Goal: Find specific page/section: Find specific page/section

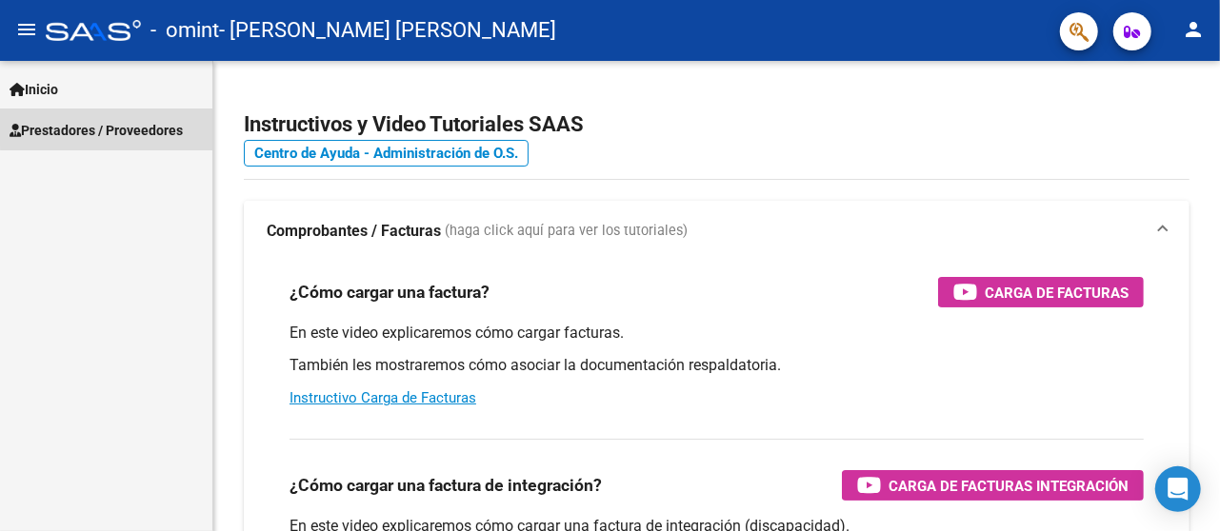
click at [156, 122] on span "Prestadores / Proveedores" at bounding box center [96, 130] width 173 height 21
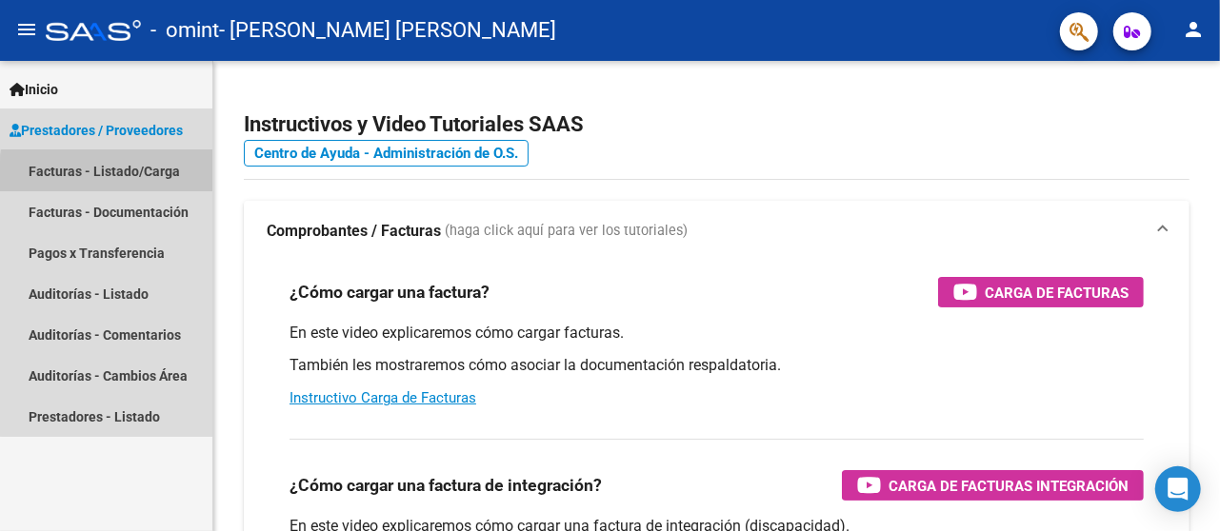
click at [138, 176] on link "Facturas - Listado/Carga" at bounding box center [106, 170] width 212 height 41
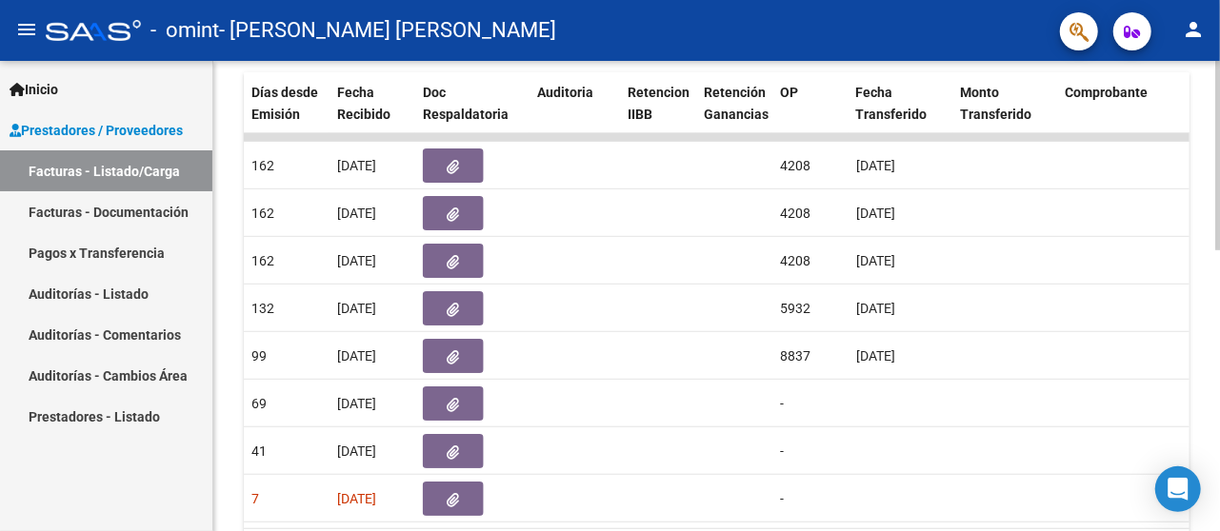
scroll to position [568, 0]
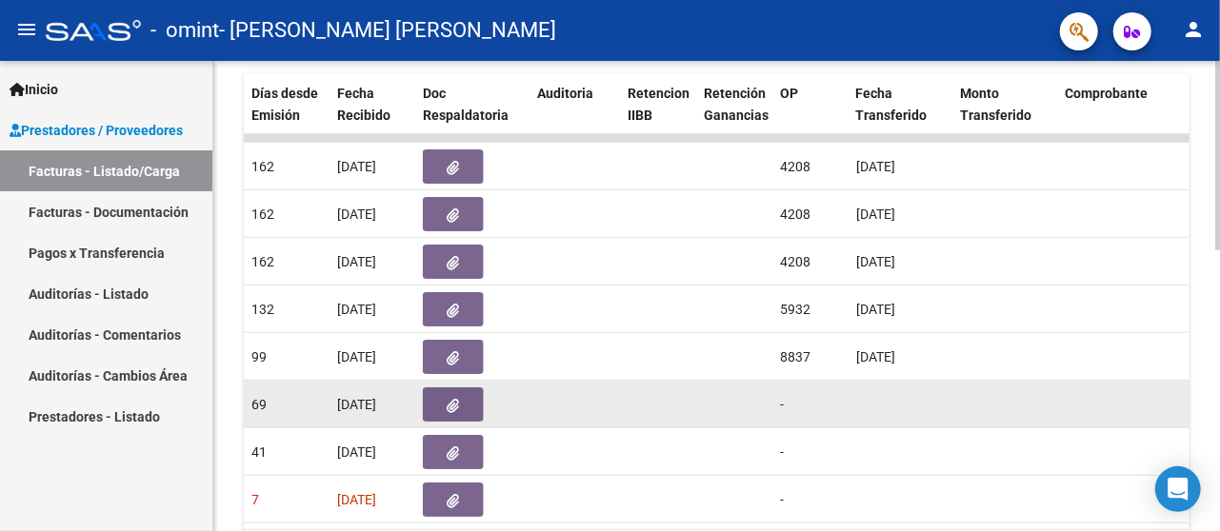
click at [626, 383] on datatable-body-cell at bounding box center [658, 404] width 76 height 47
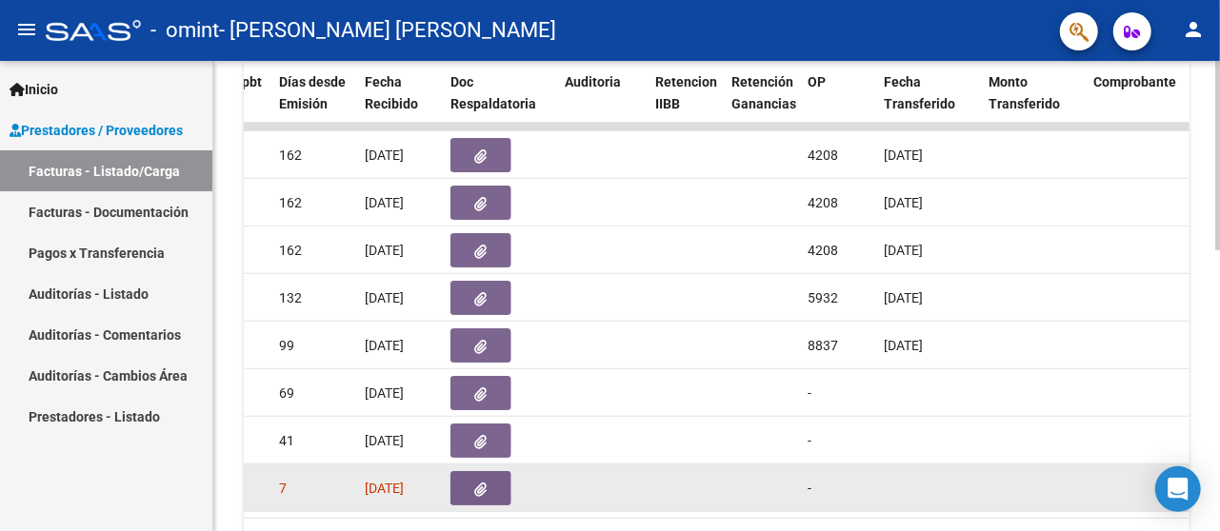
scroll to position [577, 0]
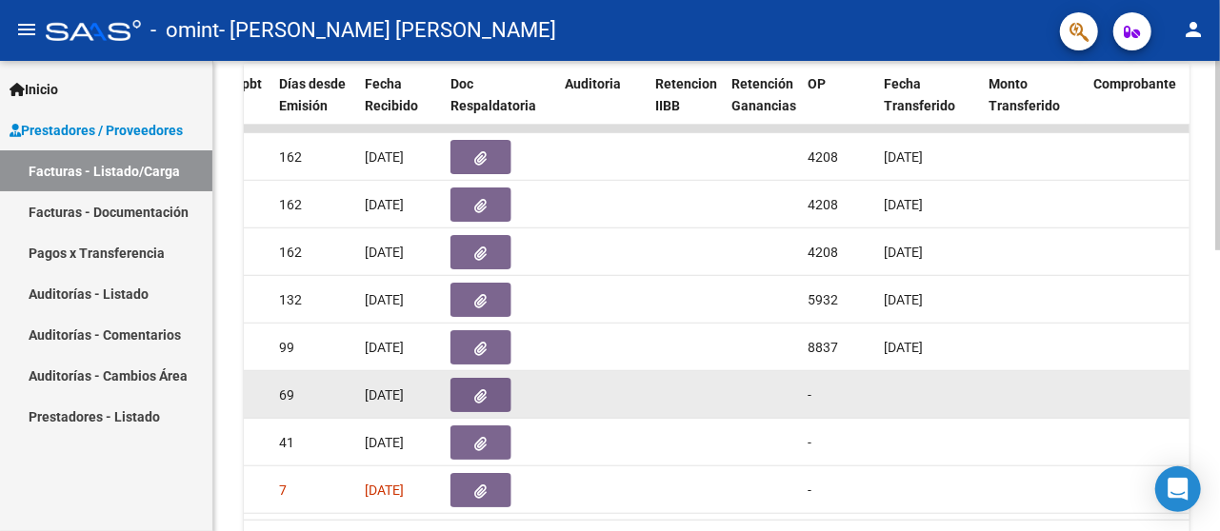
click at [1037, 373] on datatable-body-cell at bounding box center [1033, 394] width 105 height 47
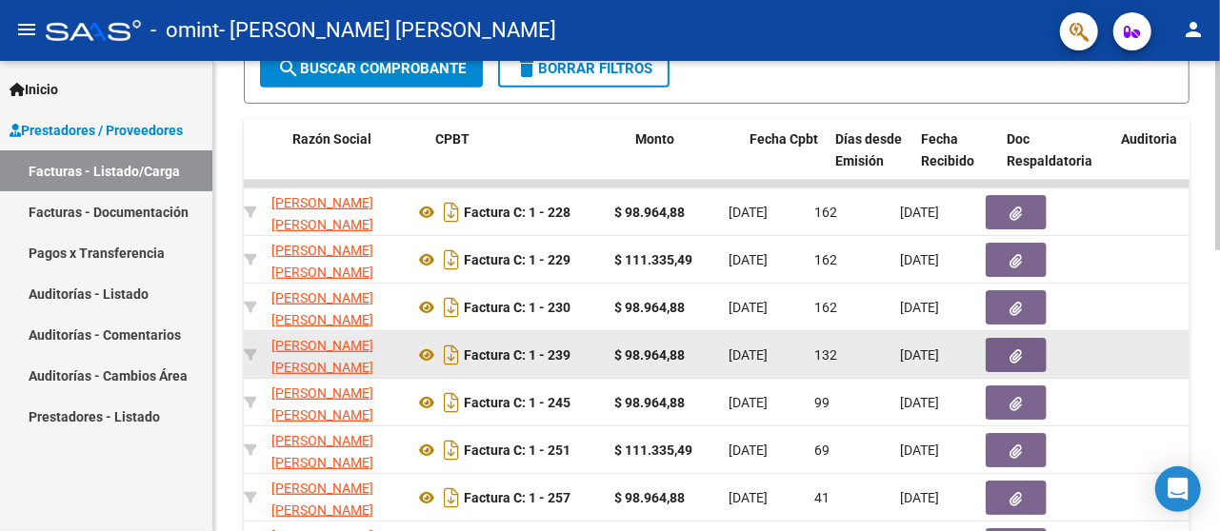
scroll to position [0, 526]
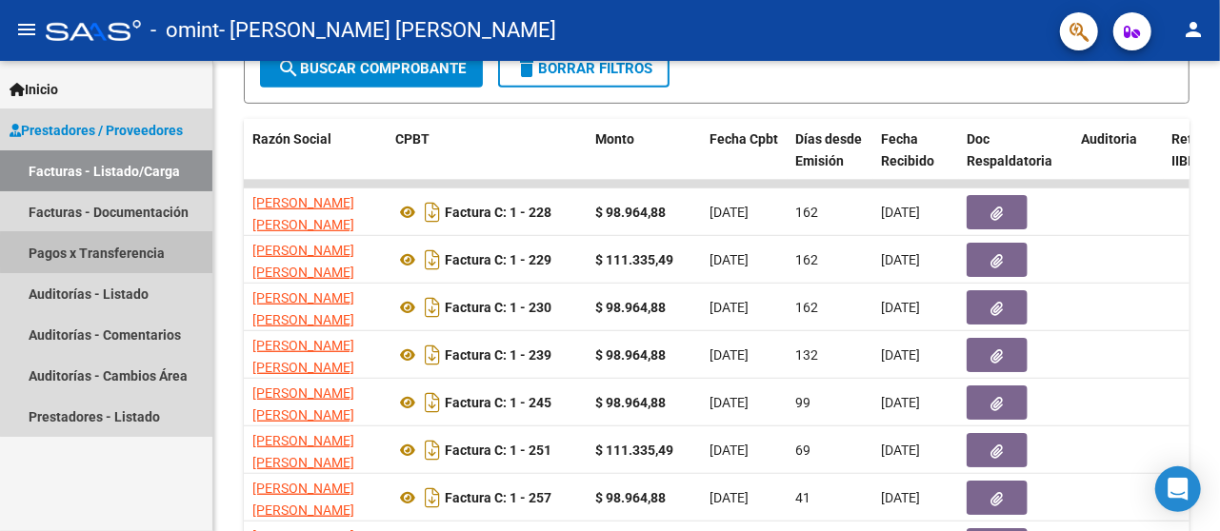
click at [149, 251] on link "Pagos x Transferencia" at bounding box center [106, 252] width 212 height 41
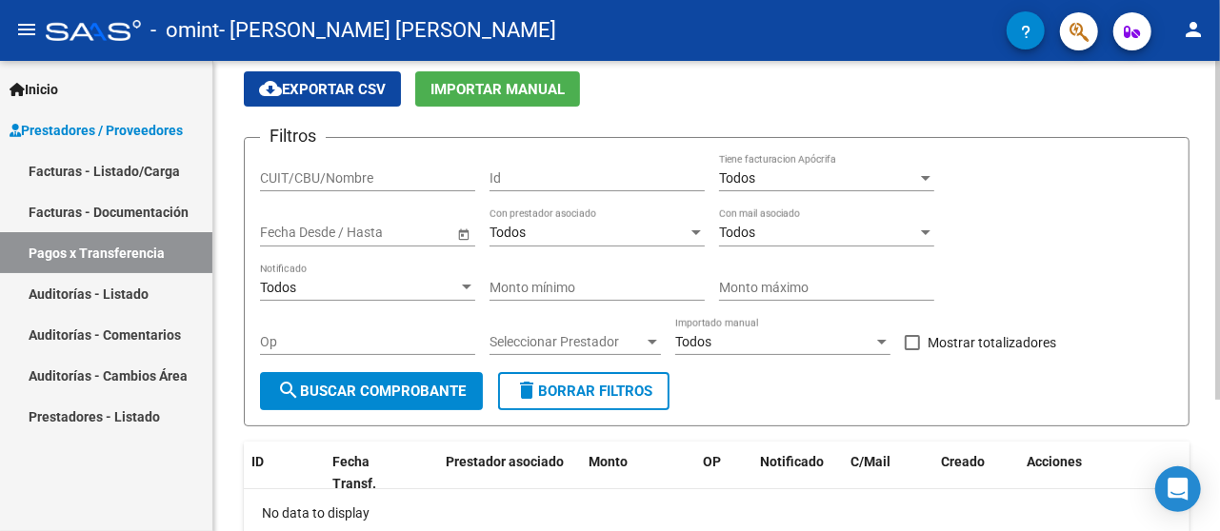
scroll to position [68, 0]
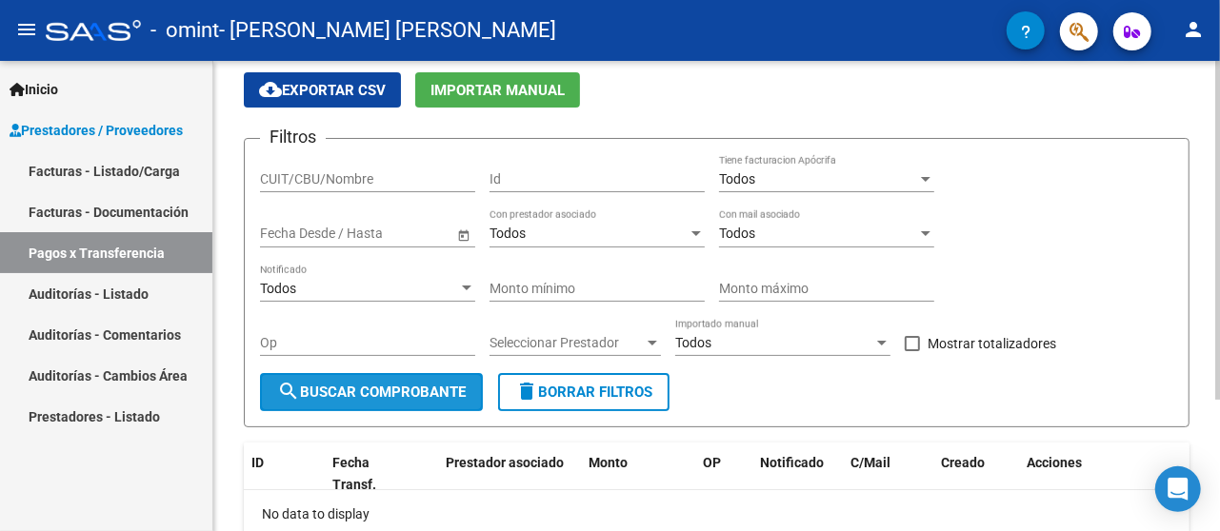
click at [326, 392] on span "search Buscar Comprobante" at bounding box center [371, 392] width 189 height 17
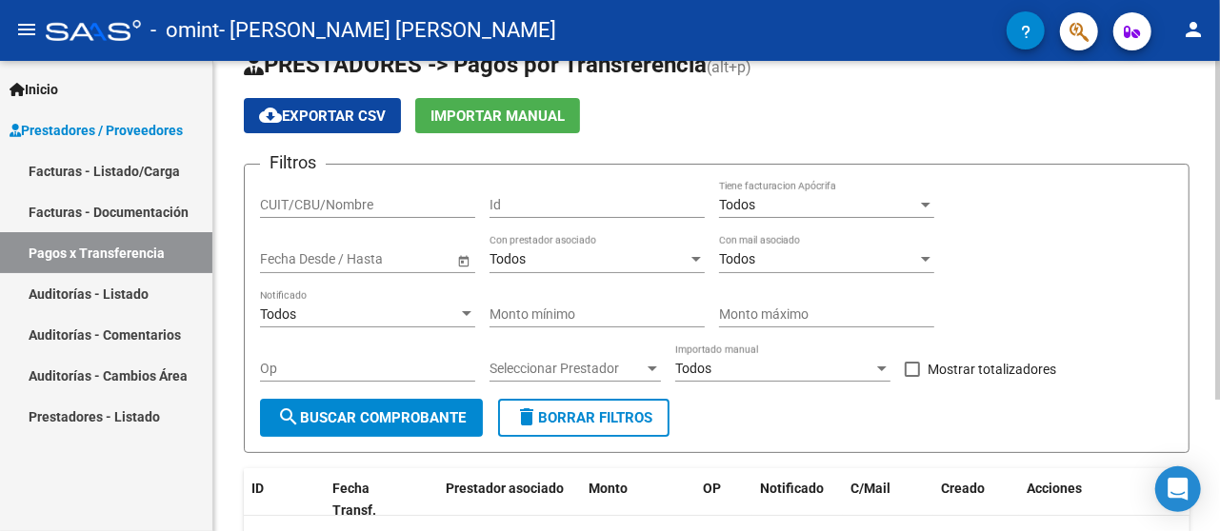
scroll to position [36, 0]
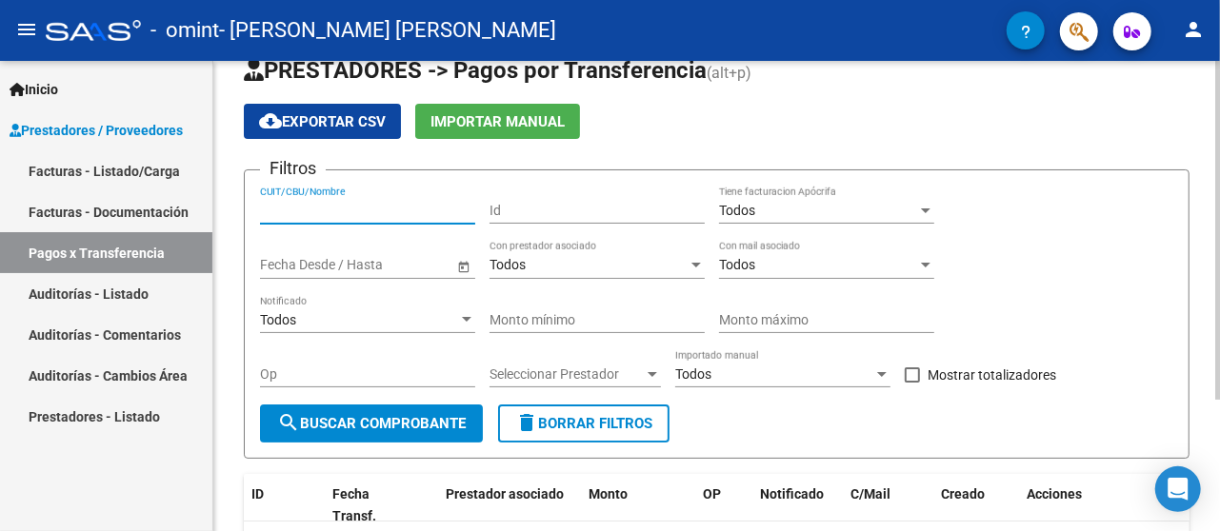
click at [370, 203] on input "CUIT/CBU/Nombre" at bounding box center [367, 211] width 215 height 16
click at [333, 199] on div "CUIT/CBU/Nombre" at bounding box center [367, 205] width 215 height 38
type input "2725559828"
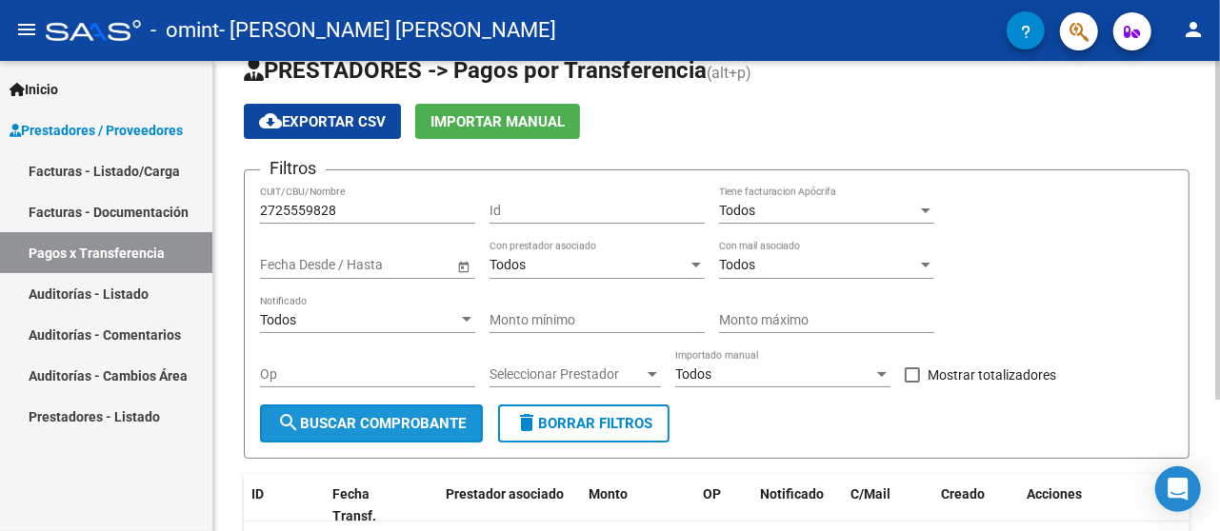
click at [446, 433] on button "search Buscar Comprobante" at bounding box center [371, 424] width 223 height 38
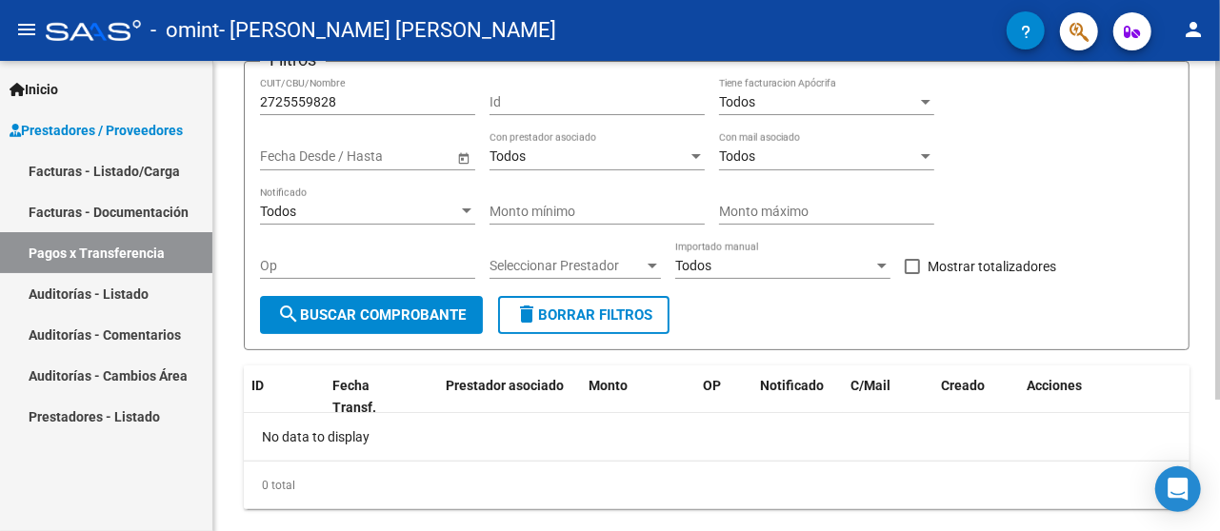
scroll to position [0, 0]
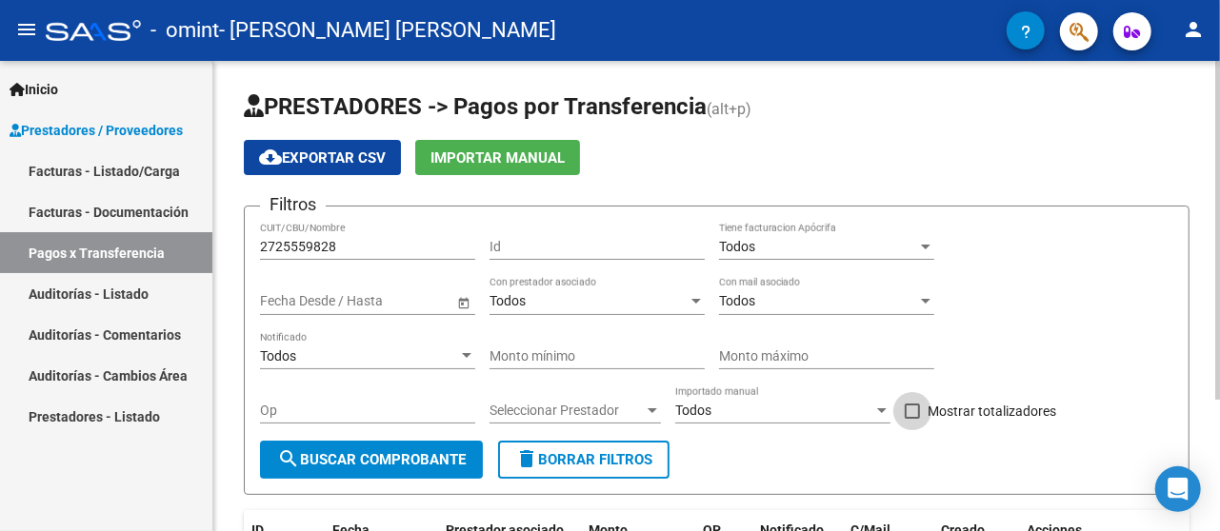
click at [909, 413] on span at bounding box center [912, 411] width 15 height 15
click at [912, 419] on input "Mostrar totalizadores" at bounding box center [912, 419] width 1 height 1
checkbox input "true"
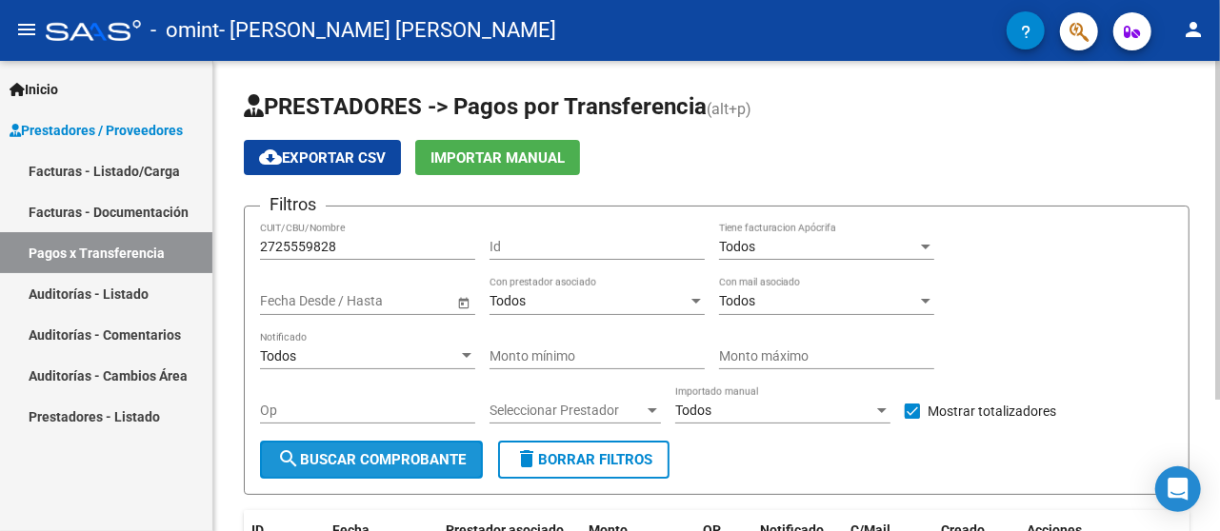
click at [444, 461] on span "search Buscar Comprobante" at bounding box center [371, 459] width 189 height 17
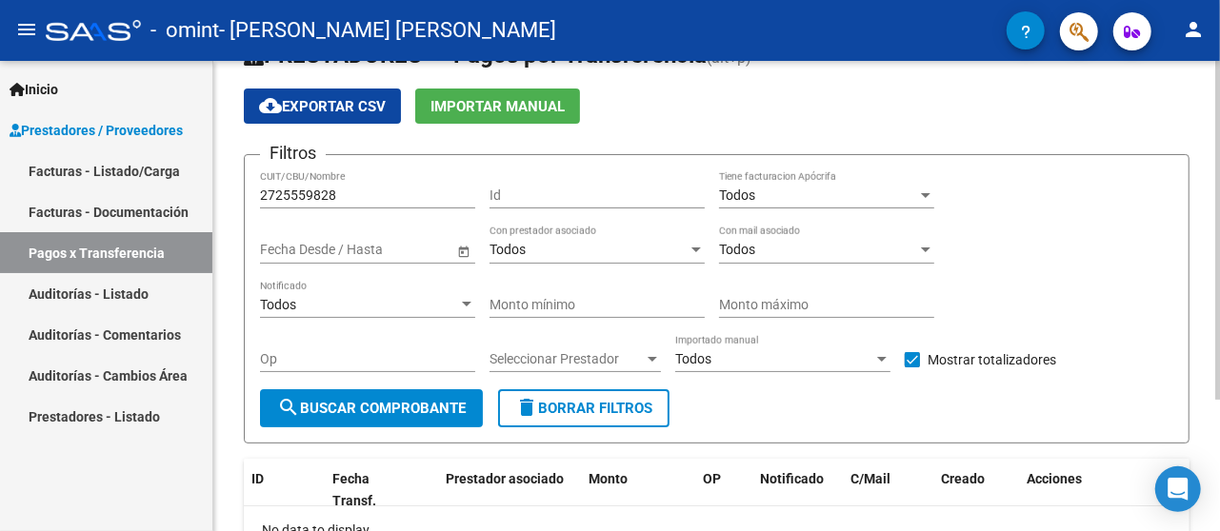
scroll to position [60, 0]
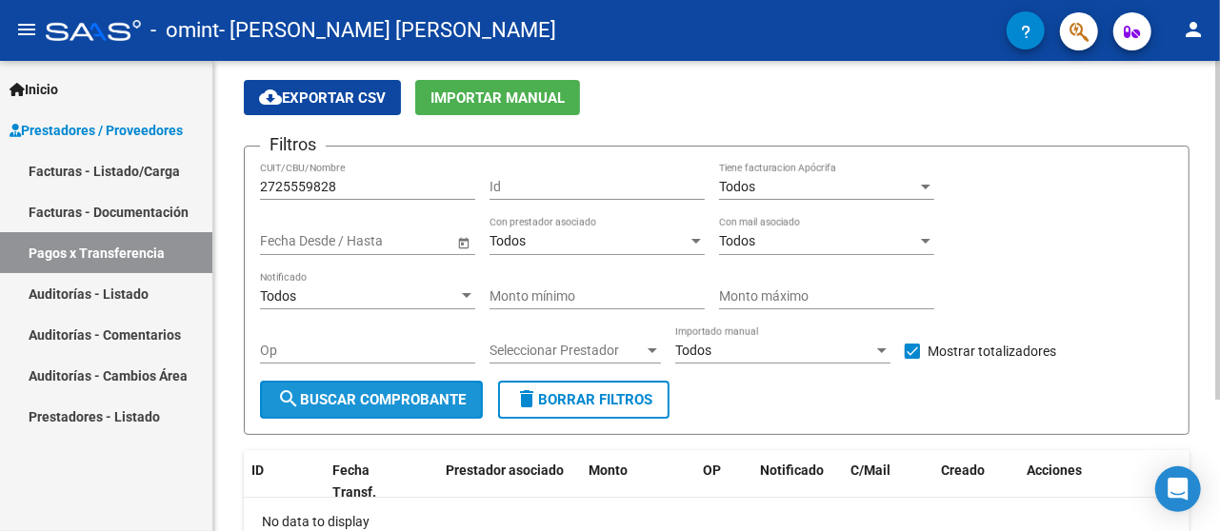
click at [437, 404] on span "search Buscar Comprobante" at bounding box center [371, 399] width 189 height 17
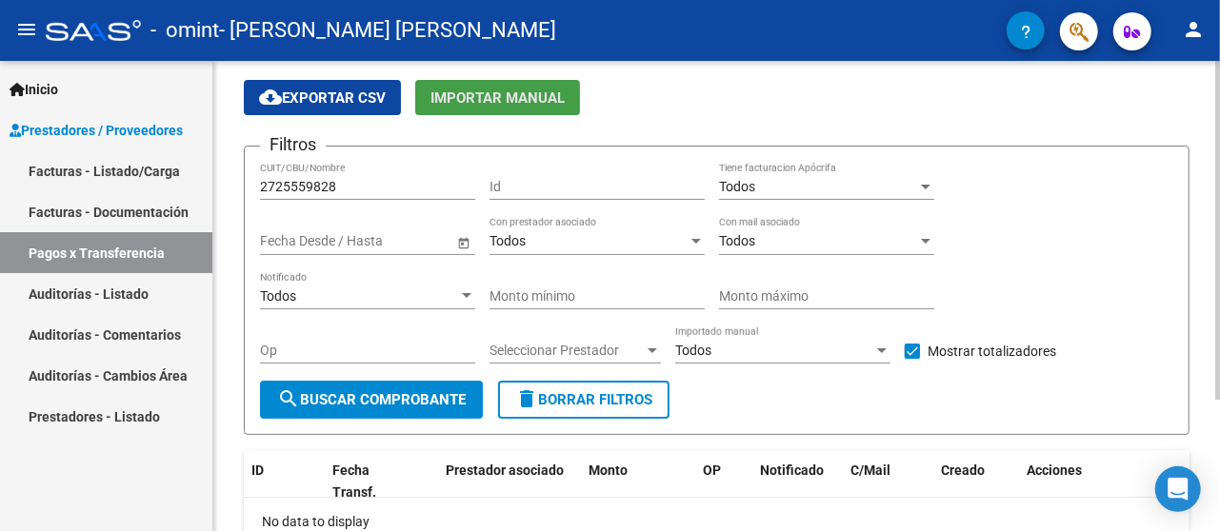
click at [467, 105] on span "Importar Manual" at bounding box center [498, 98] width 134 height 17
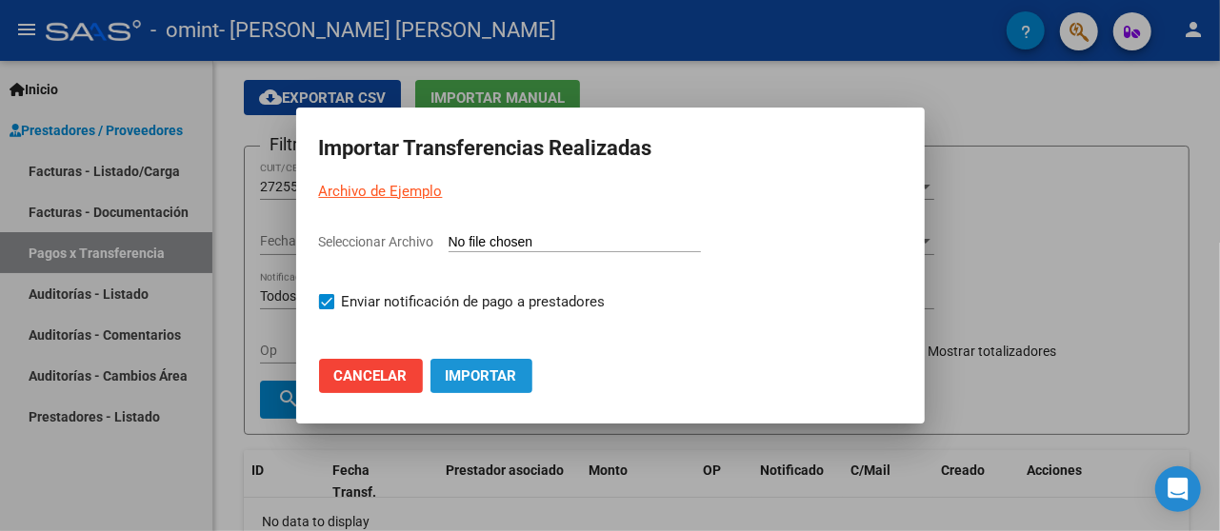
click at [451, 377] on span "Importar" at bounding box center [481, 376] width 71 height 17
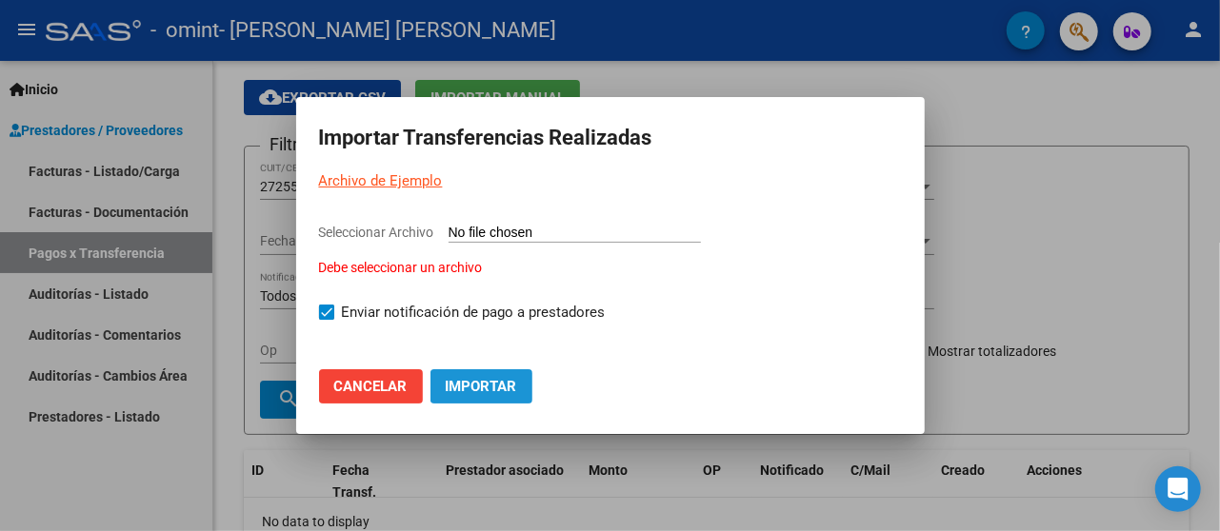
click at [451, 378] on span "Importar" at bounding box center [481, 386] width 71 height 17
click at [686, 349] on mat-dialog-actions "Cancelar Importar" at bounding box center [610, 375] width 583 height 72
click at [764, 328] on form "Seleccionar Archivo Debe seleccionar un archivo Enviar notificación de pago a p…" at bounding box center [610, 280] width 583 height 117
click at [1012, 192] on div at bounding box center [610, 265] width 1220 height 531
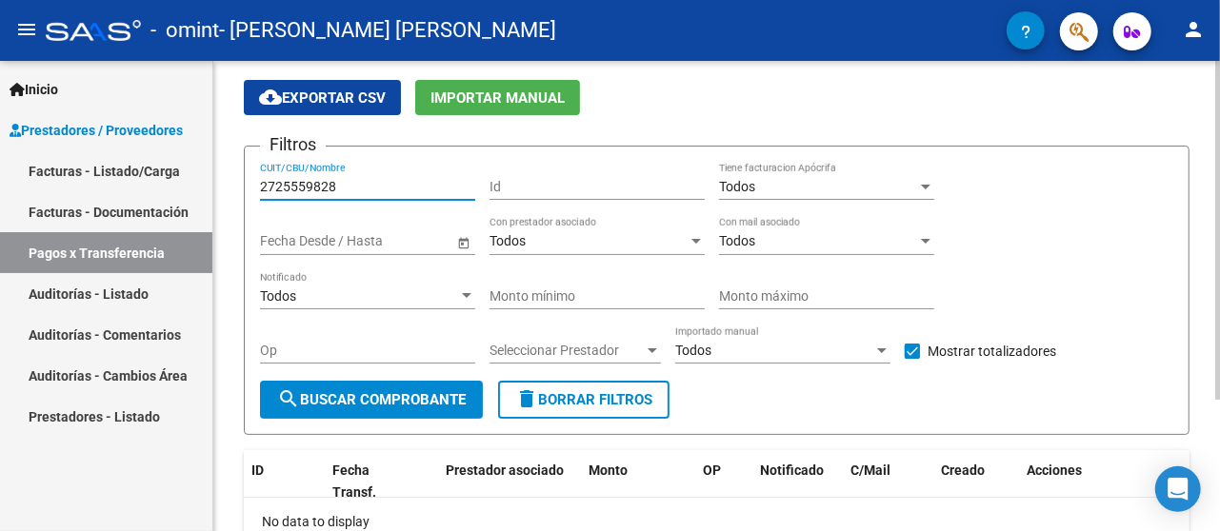
click at [351, 189] on input "2725559828" at bounding box center [367, 187] width 215 height 16
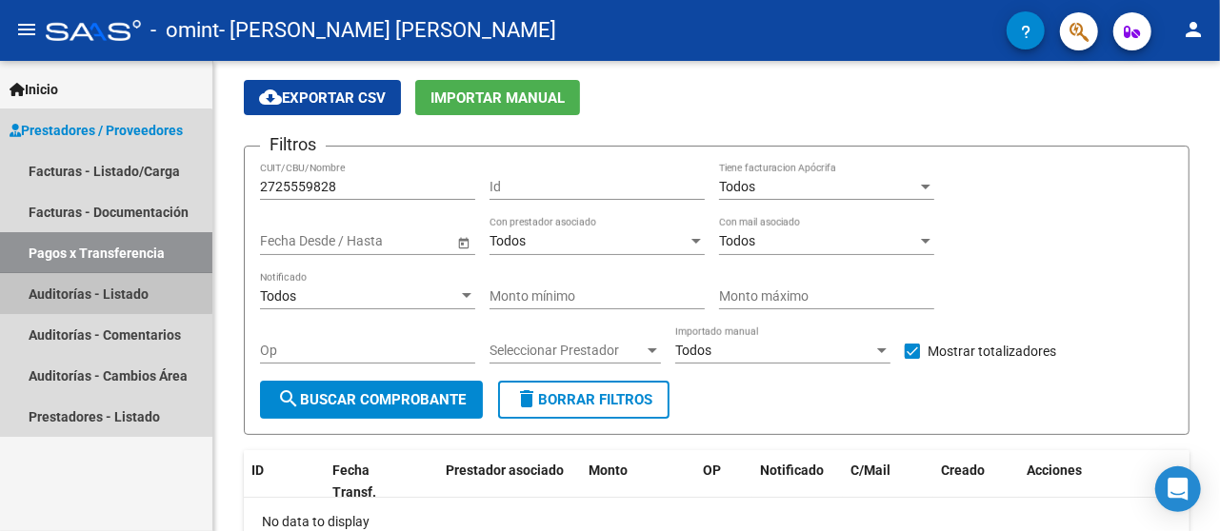
click at [89, 292] on link "Auditorías - Listado" at bounding box center [106, 293] width 212 height 41
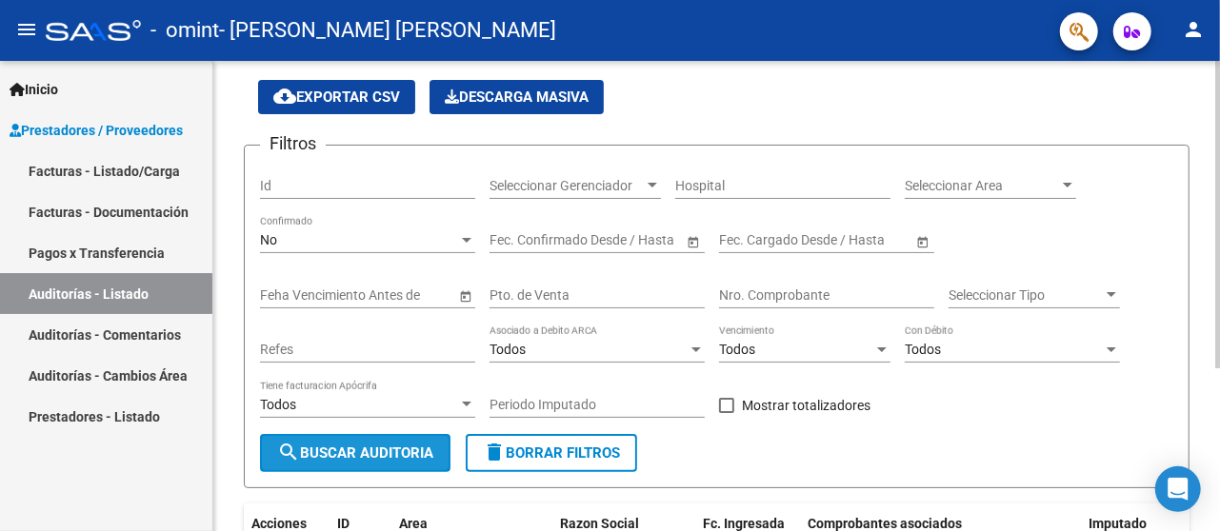
click at [338, 438] on button "search Buscar Auditoria" at bounding box center [355, 453] width 190 height 38
click at [690, 250] on span "Open calendar" at bounding box center [694, 241] width 46 height 46
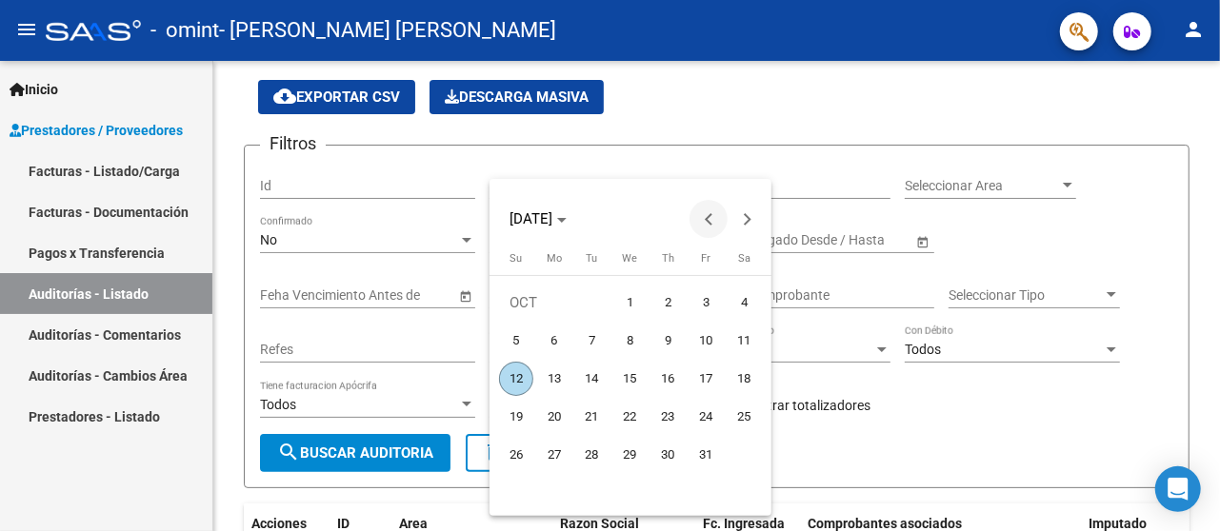
click at [700, 215] on span "Previous month" at bounding box center [709, 219] width 38 height 38
click at [524, 347] on span "1" at bounding box center [516, 341] width 34 height 34
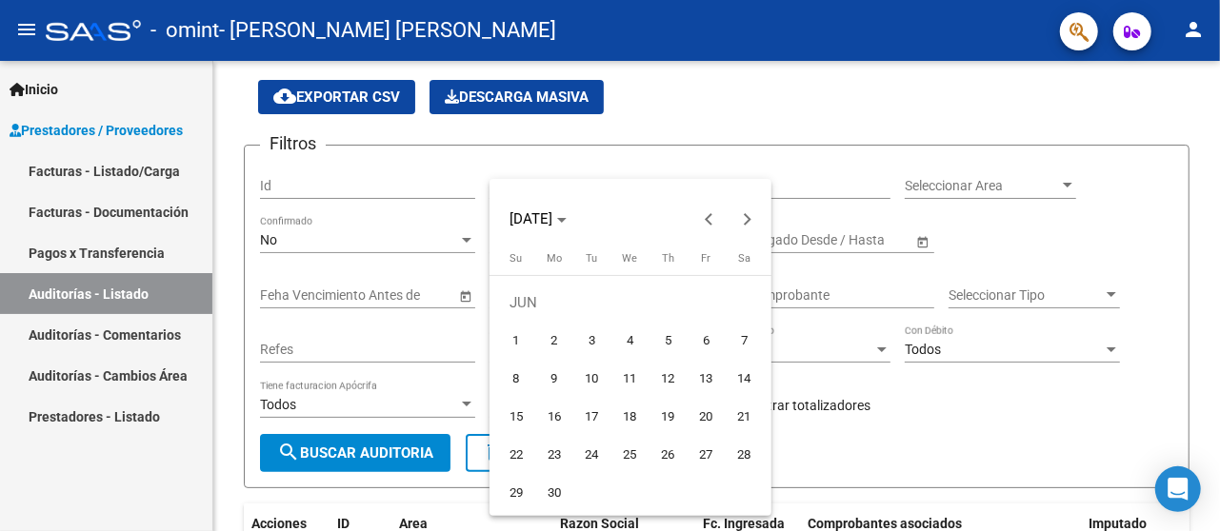
type input "[DATE]"
click at [530, 341] on span "1" at bounding box center [516, 341] width 34 height 34
type input "[DATE]"
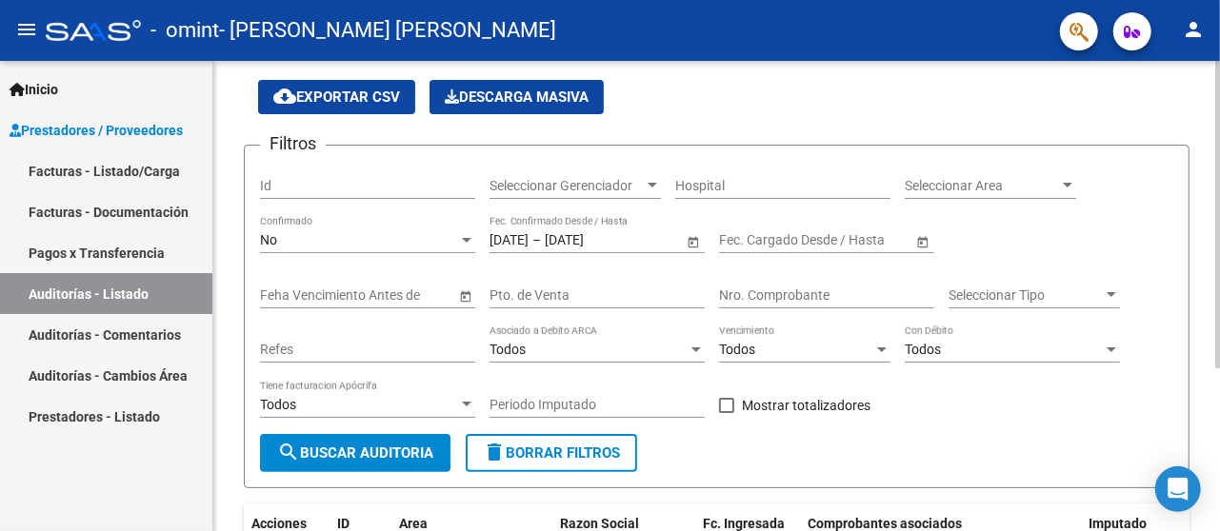
click at [699, 238] on span "Open calendar" at bounding box center [694, 241] width 46 height 46
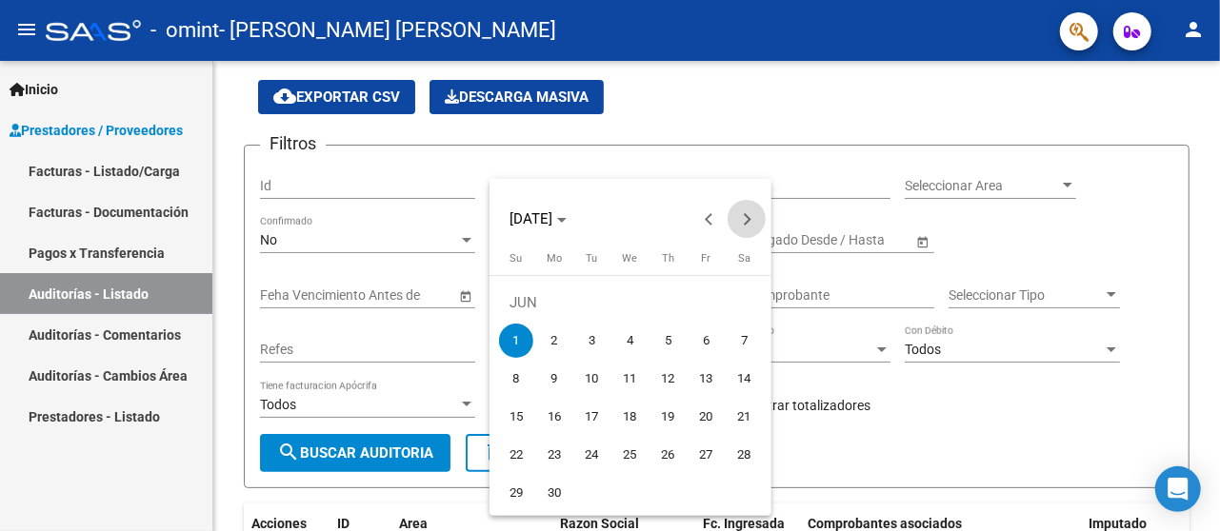
click at [754, 211] on span "Next month" at bounding box center [747, 219] width 38 height 38
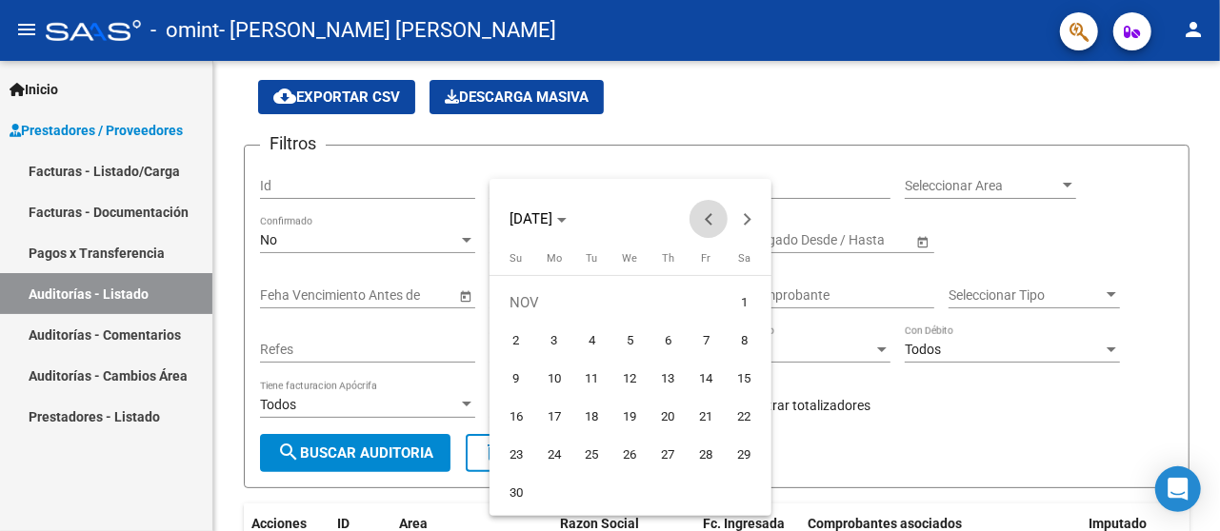
click at [709, 215] on button "Previous month" at bounding box center [709, 219] width 38 height 38
click at [626, 301] on span "1" at bounding box center [630, 303] width 34 height 34
type input "[DATE]"
click at [626, 301] on span "1" at bounding box center [630, 303] width 34 height 34
type input "[DATE]"
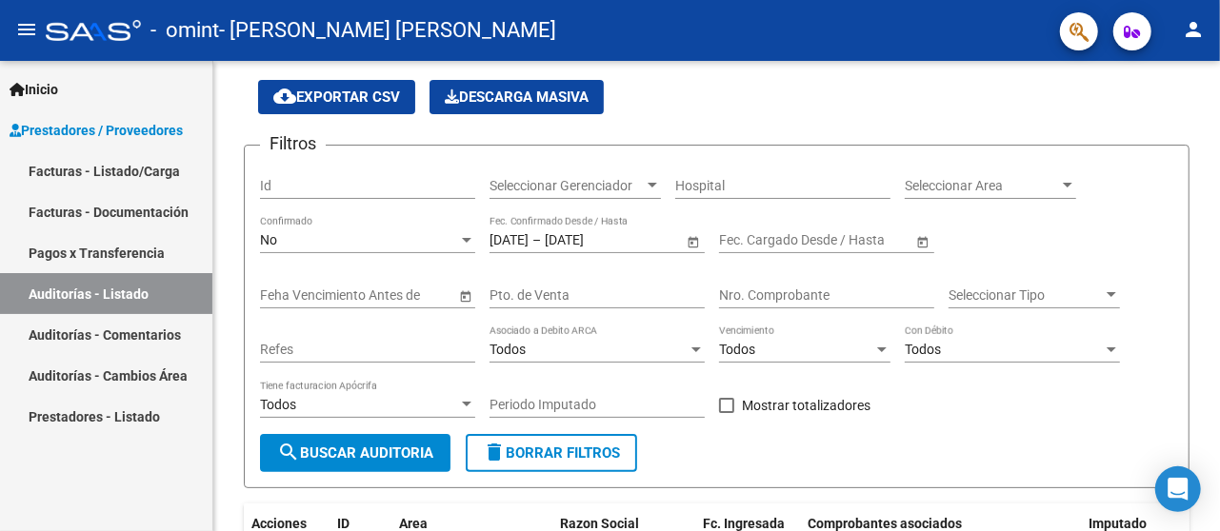
scroll to position [120, 0]
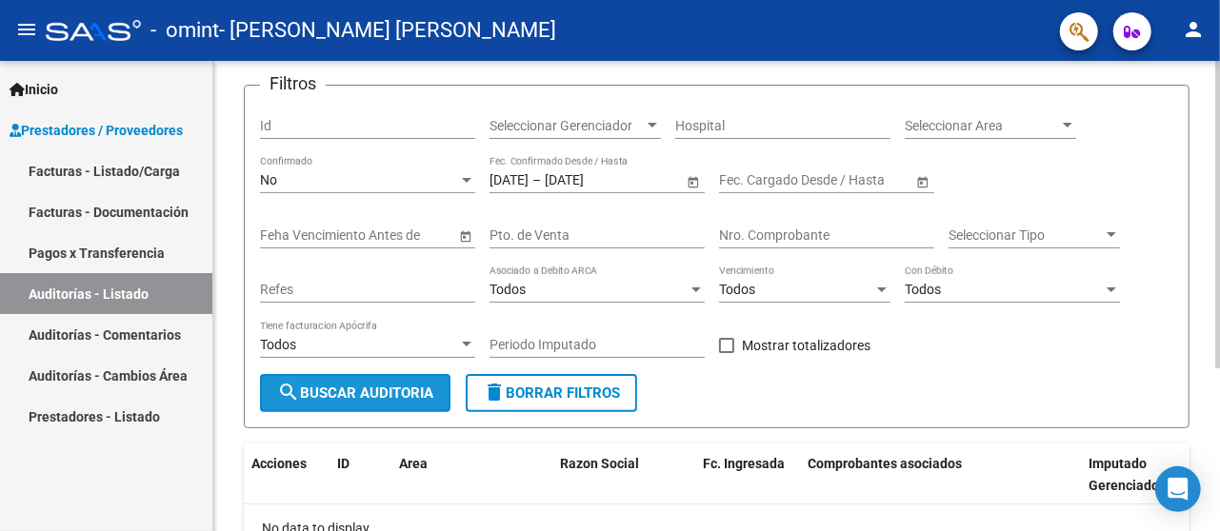
click at [377, 392] on span "search Buscar Auditoria" at bounding box center [355, 393] width 156 height 17
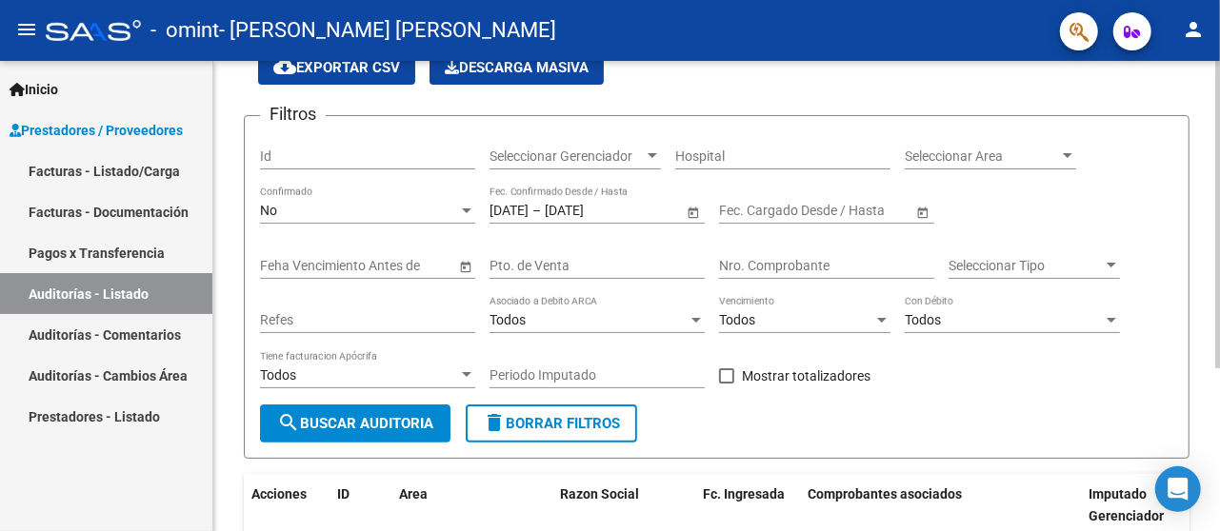
scroll to position [92, 0]
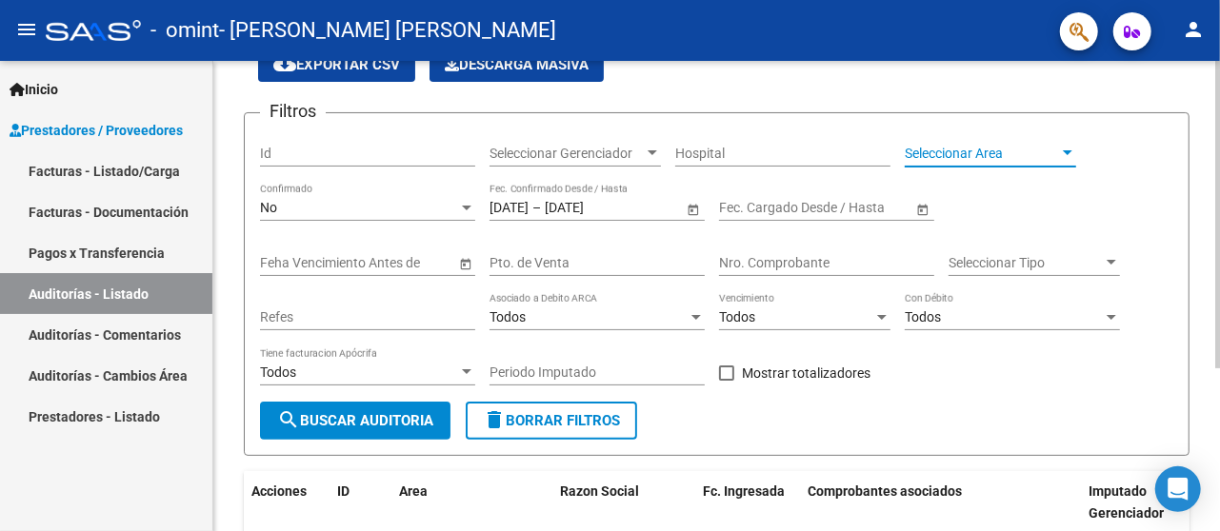
click at [1069, 151] on div at bounding box center [1068, 152] width 10 height 5
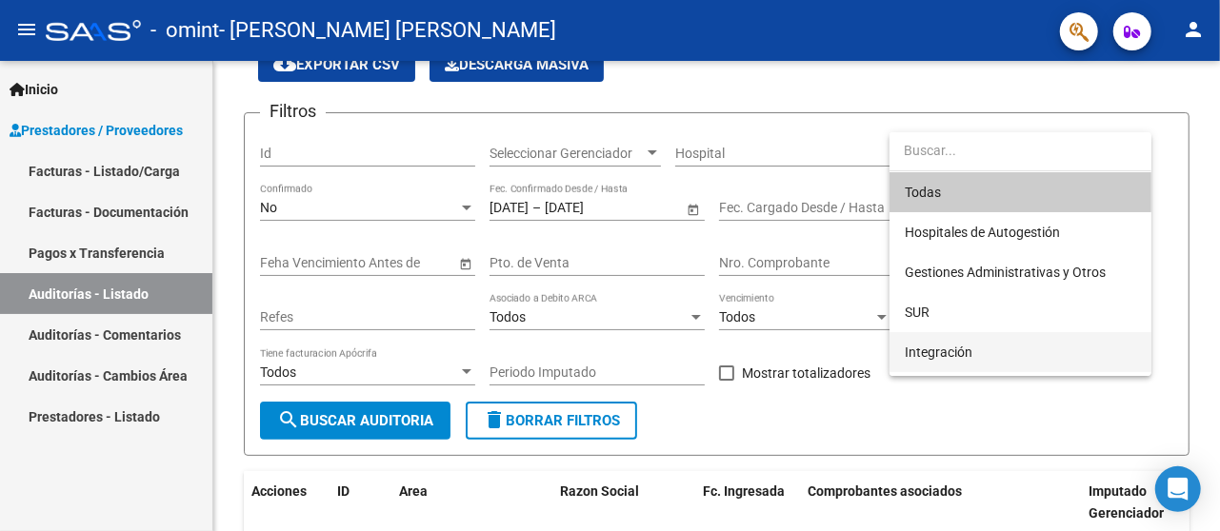
click at [1021, 349] on span "Integración" at bounding box center [1020, 352] width 231 height 40
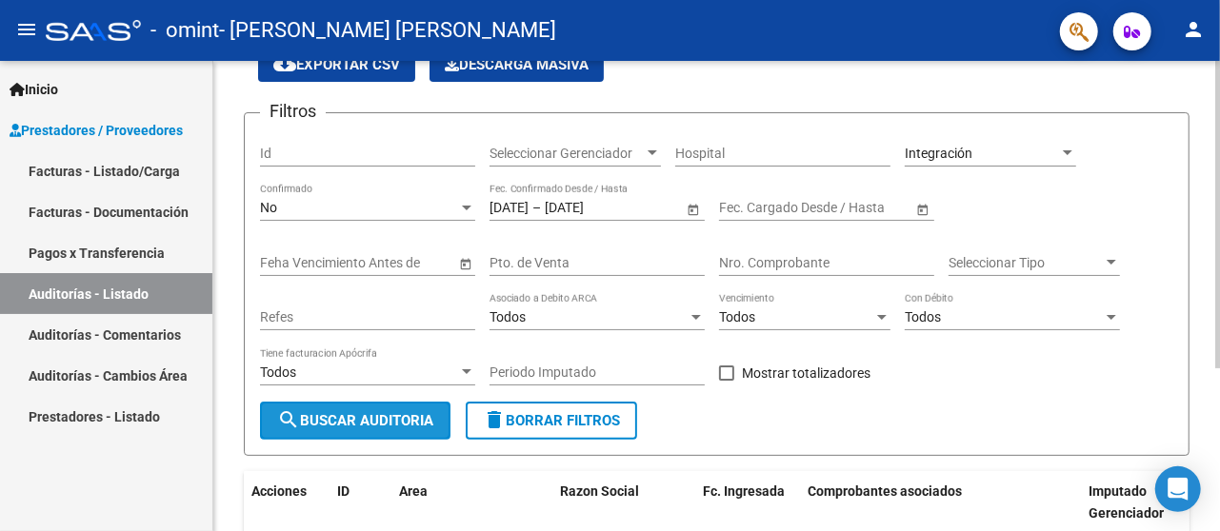
click at [380, 416] on span "search Buscar Auditoria" at bounding box center [355, 420] width 156 height 17
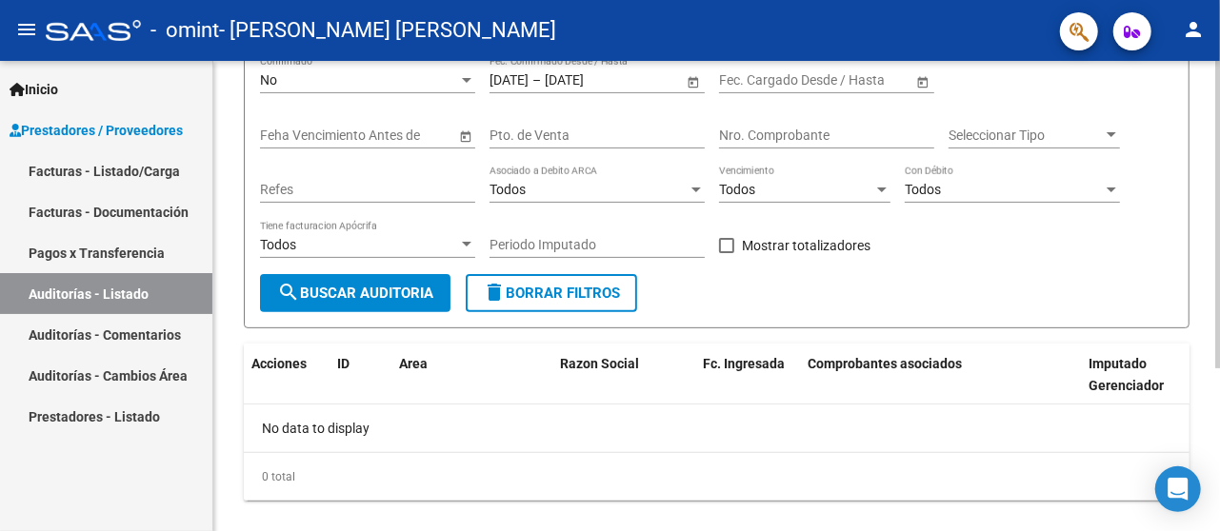
scroll to position [250, 0]
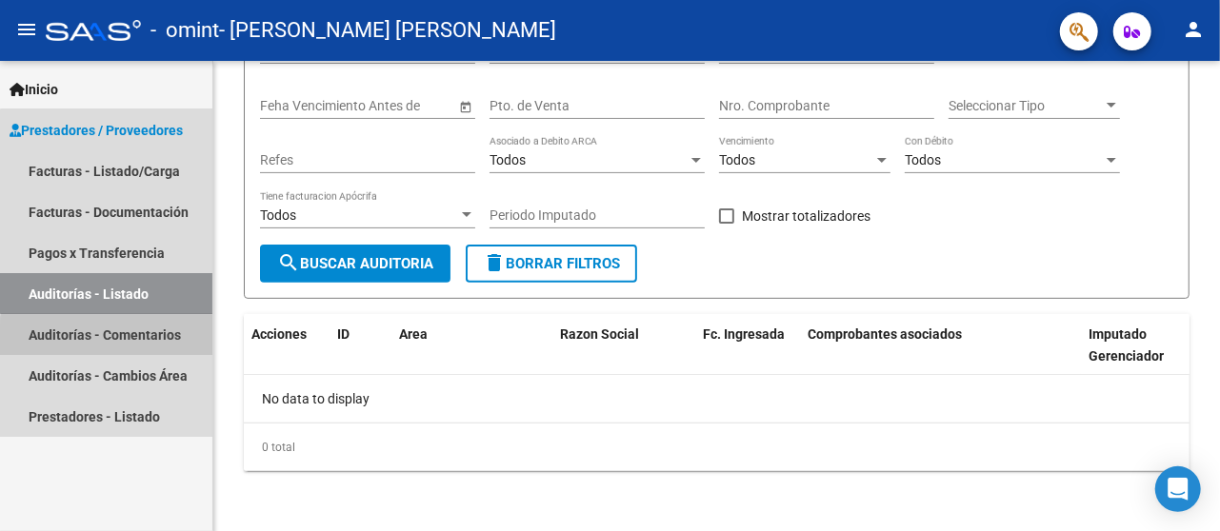
click at [155, 347] on link "Auditorías - Comentarios" at bounding box center [106, 334] width 212 height 41
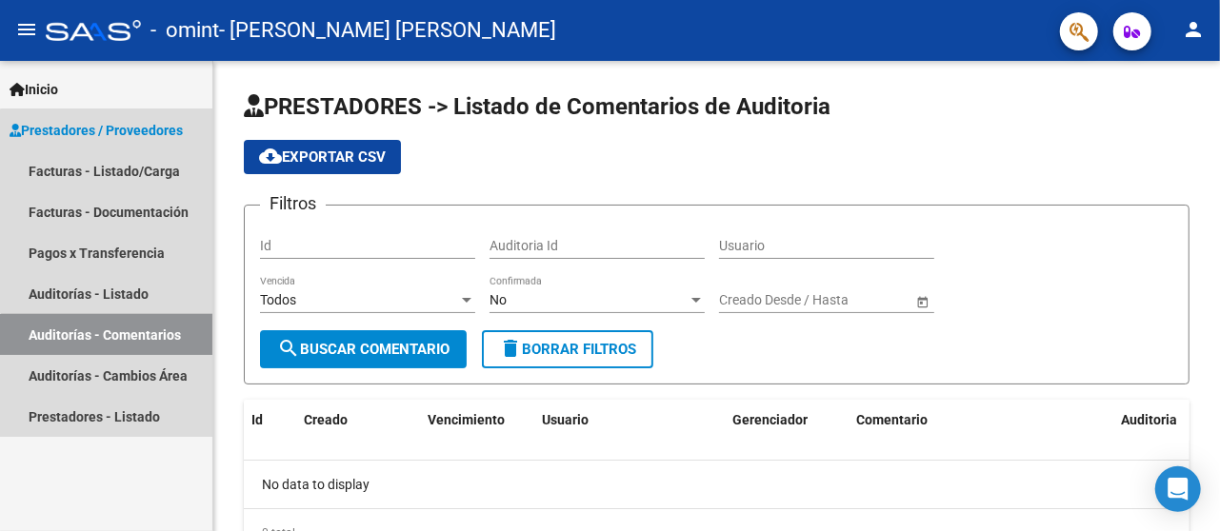
click at [155, 347] on link "Auditorías - Comentarios" at bounding box center [106, 334] width 212 height 41
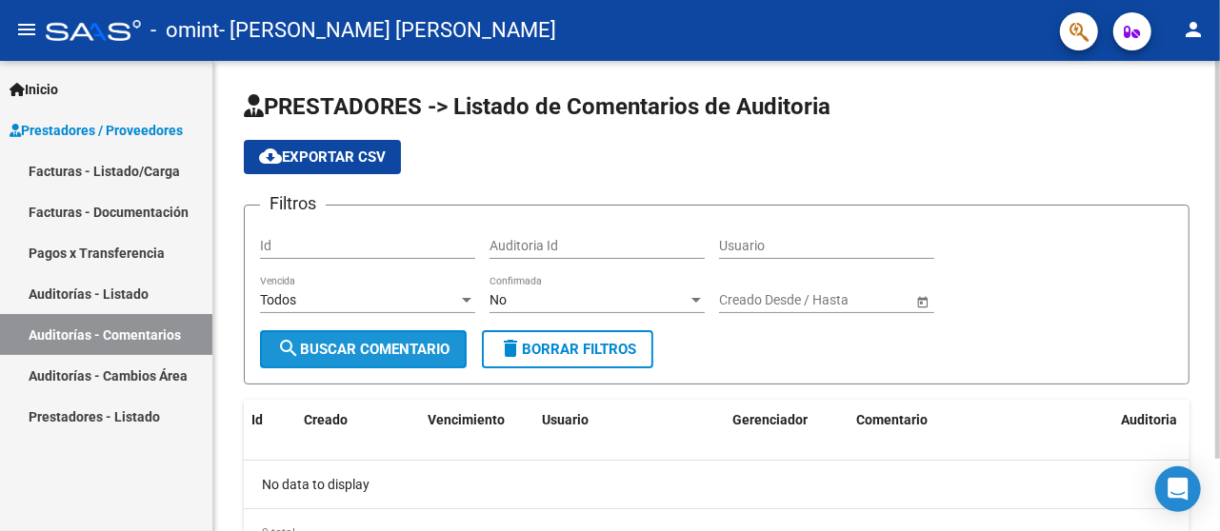
click at [337, 337] on button "search Buscar Comentario" at bounding box center [363, 350] width 207 height 38
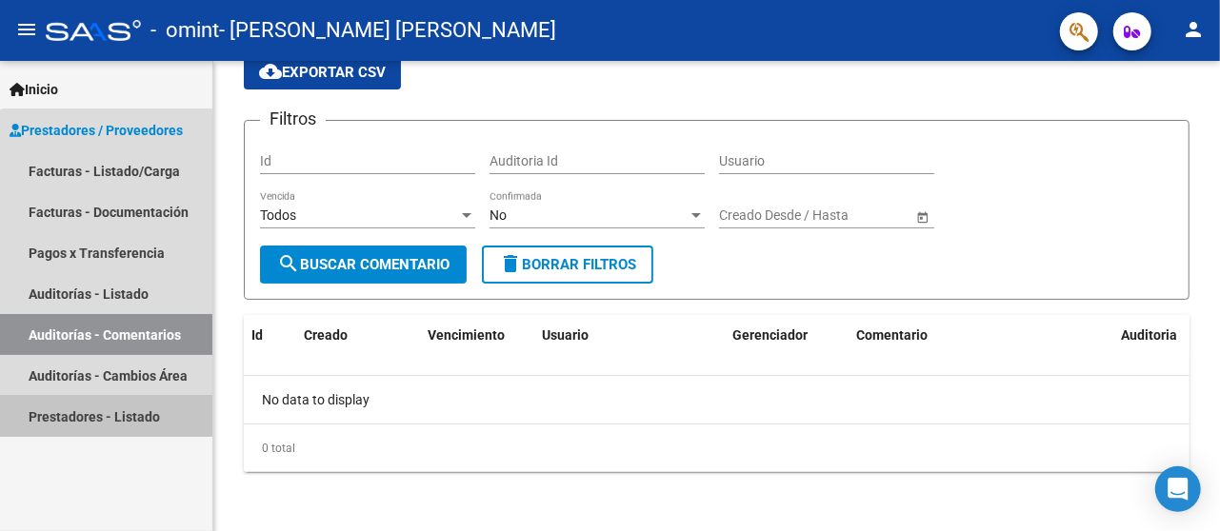
click at [126, 411] on link "Prestadores - Listado" at bounding box center [106, 416] width 212 height 41
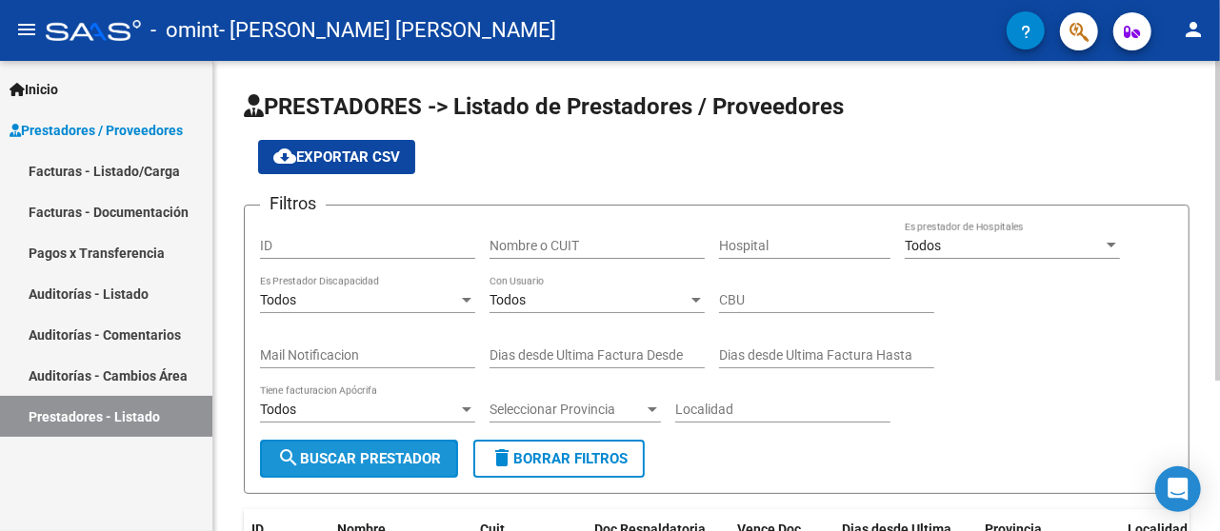
click at [311, 452] on span "search Buscar Prestador" at bounding box center [359, 459] width 164 height 17
